Goal: Navigation & Orientation: Find specific page/section

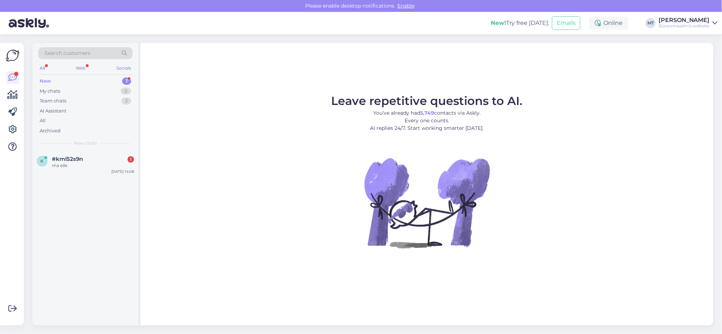
click at [45, 79] on div "New" at bounding box center [45, 81] width 11 height 7
click at [59, 157] on span "#kml52s9n" at bounding box center [67, 159] width 31 height 6
click at [12, 97] on icon at bounding box center [13, 94] width 10 height 9
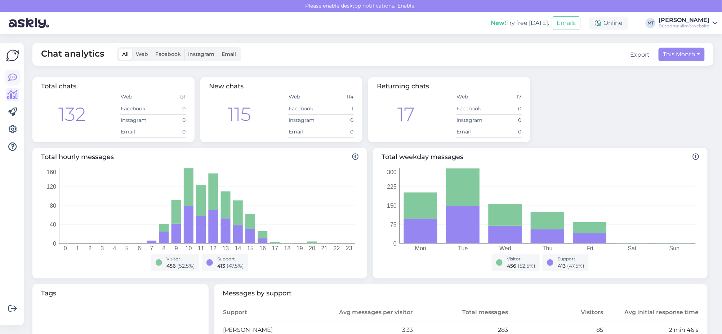
click at [7, 78] on link at bounding box center [12, 77] width 13 height 13
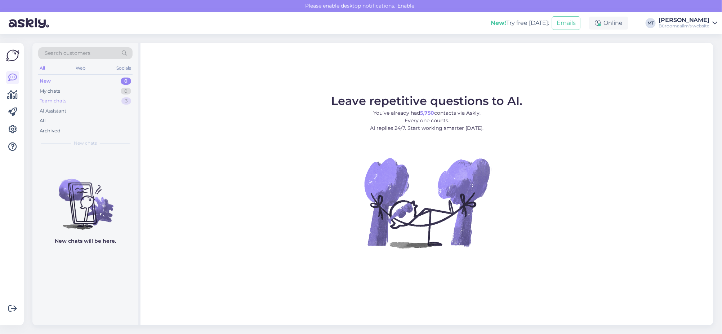
click at [49, 101] on div "Team chats" at bounding box center [53, 100] width 27 height 7
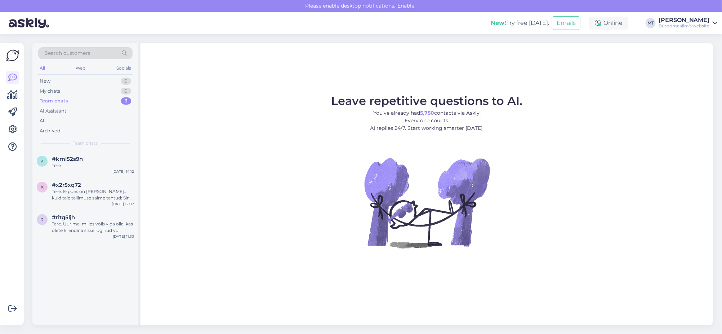
click at [50, 98] on div "Team chats" at bounding box center [54, 100] width 28 height 7
click at [59, 162] on div "Tere" at bounding box center [93, 165] width 82 height 6
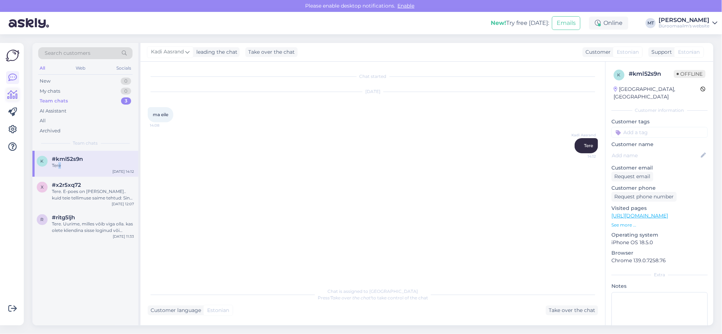
click at [15, 98] on icon at bounding box center [13, 94] width 10 height 9
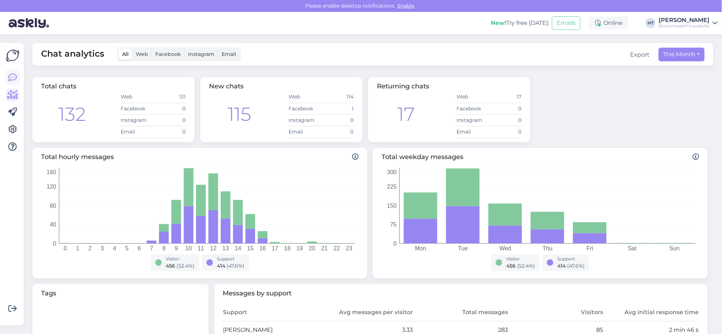
click at [15, 75] on icon at bounding box center [12, 77] width 9 height 9
